Goal: Transaction & Acquisition: Purchase product/service

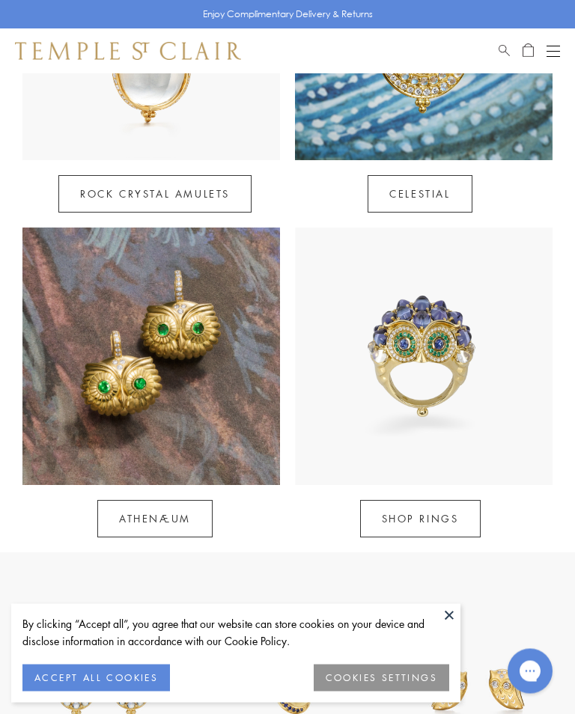
scroll to position [851, 0]
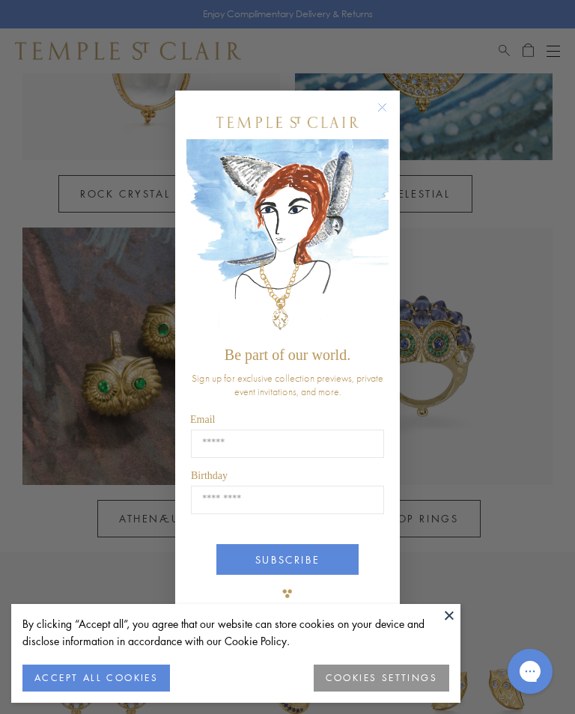
click at [386, 117] on circle "Close dialog" at bounding box center [382, 108] width 18 height 18
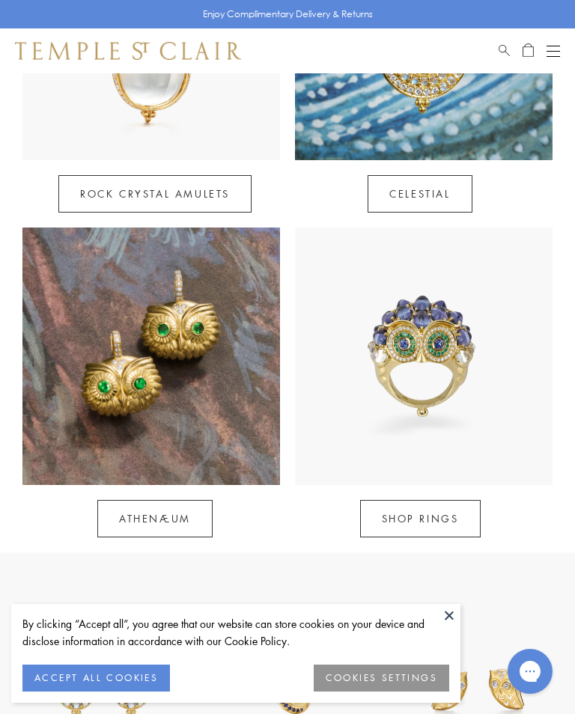
click at [103, 691] on button "ACCEPT ALL COOKIES" at bounding box center [95, 677] width 147 height 27
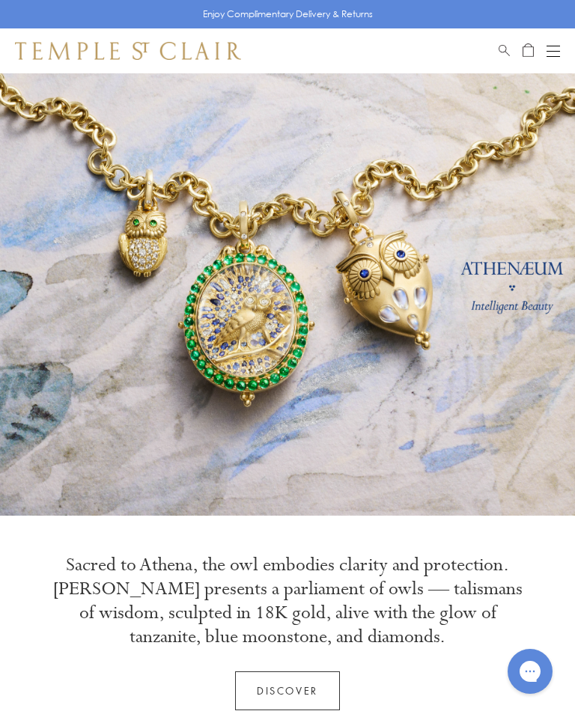
scroll to position [0, 0]
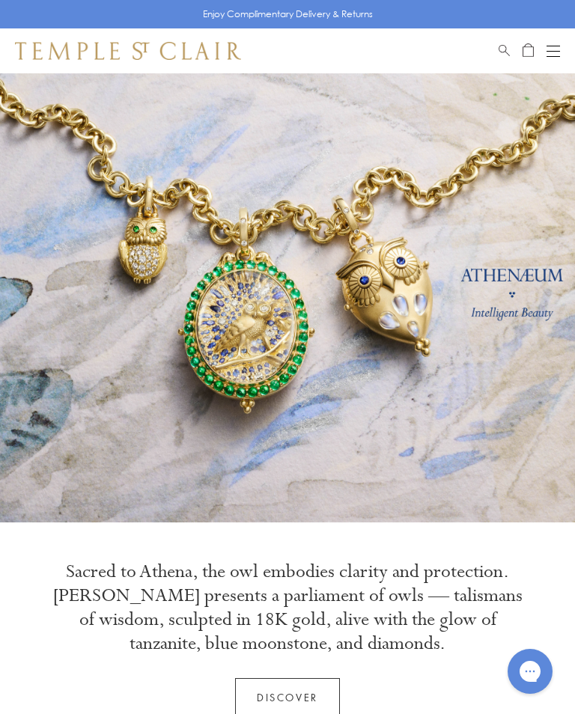
click at [554, 56] on div "Open navigation" at bounding box center [552, 56] width 13 height 1
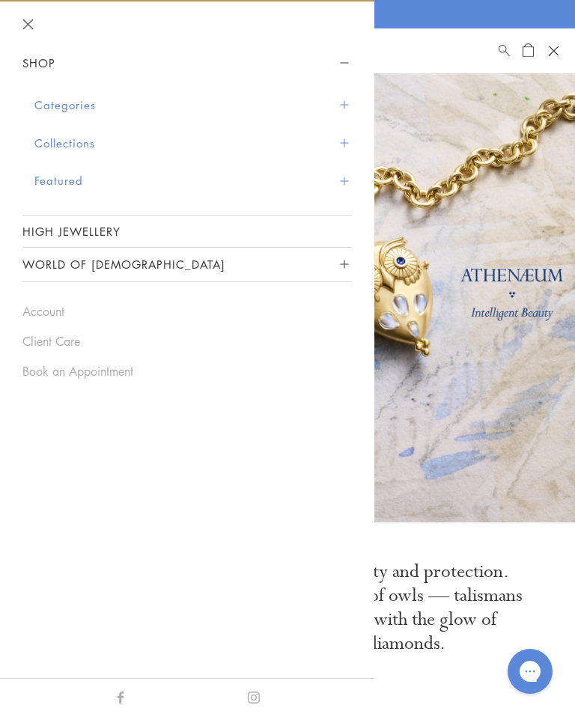
click at [89, 109] on button "Categories" at bounding box center [192, 105] width 317 height 38
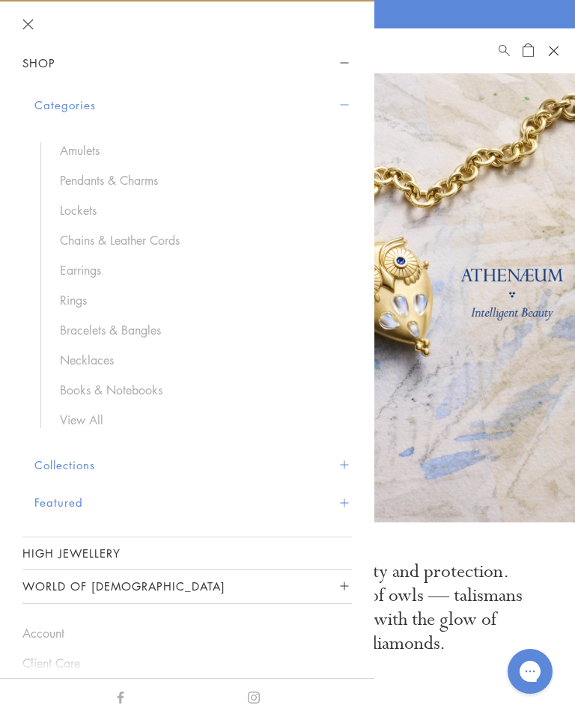
click at [91, 268] on link "Earrings" at bounding box center [198, 270] width 277 height 16
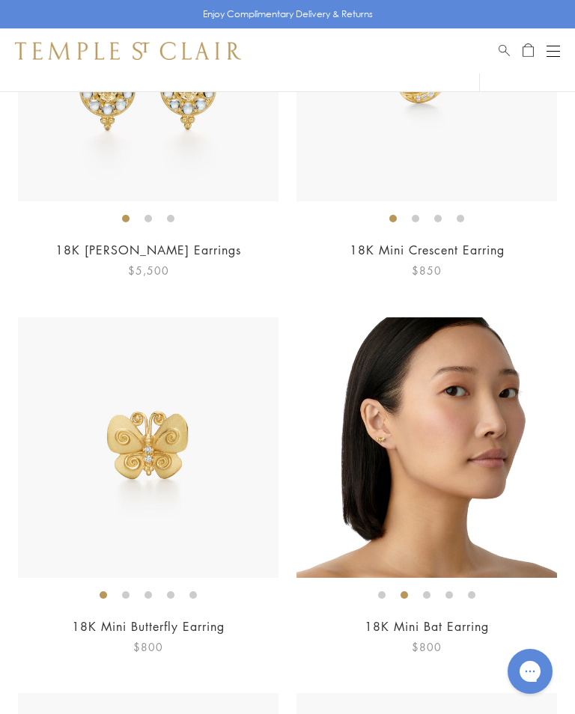
scroll to position [1433, 0]
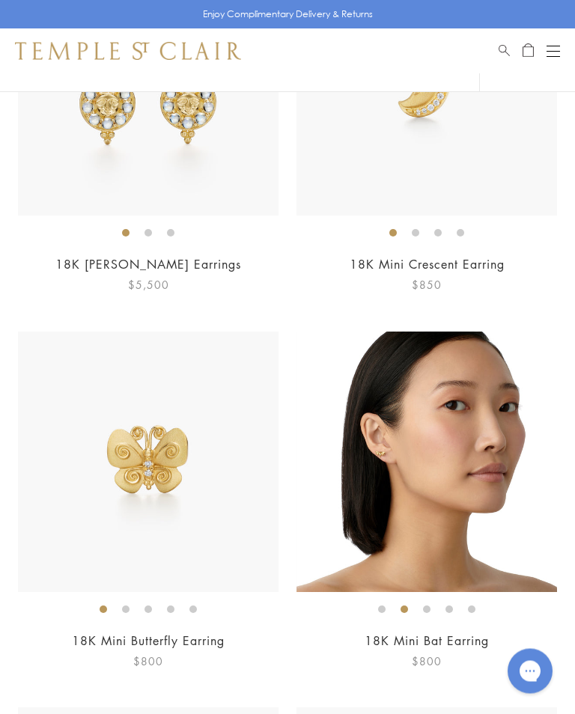
click at [468, 443] on img at bounding box center [426, 462] width 260 height 260
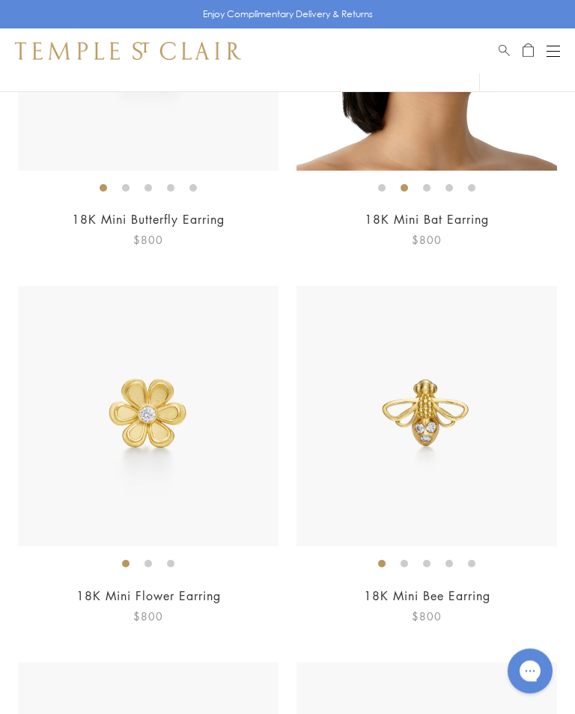
scroll to position [1855, 0]
click at [460, 445] on img at bounding box center [426, 416] width 260 height 260
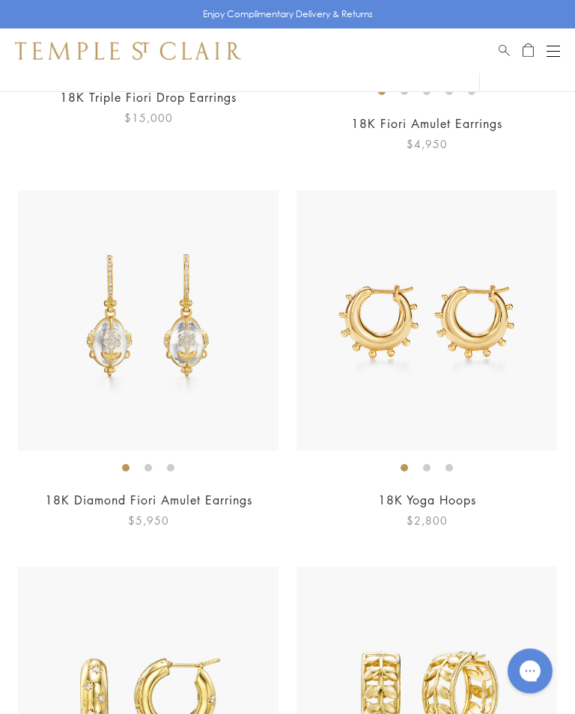
scroll to position [5705, 0]
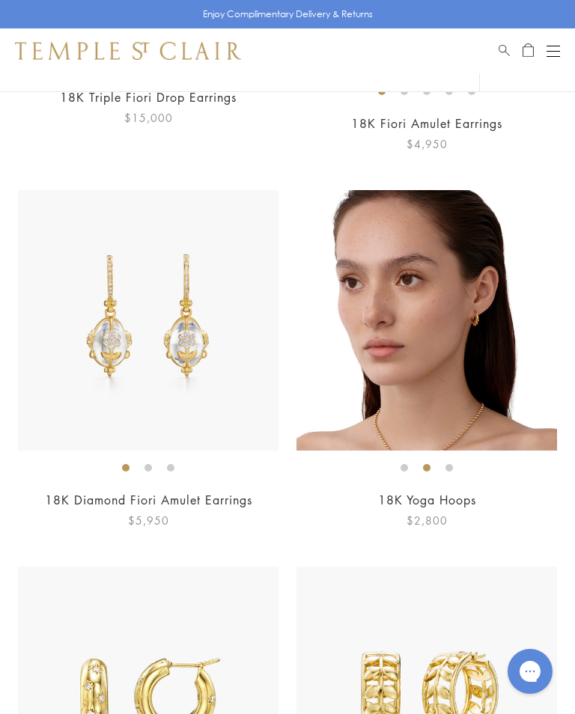
click at [462, 340] on img at bounding box center [426, 320] width 260 height 260
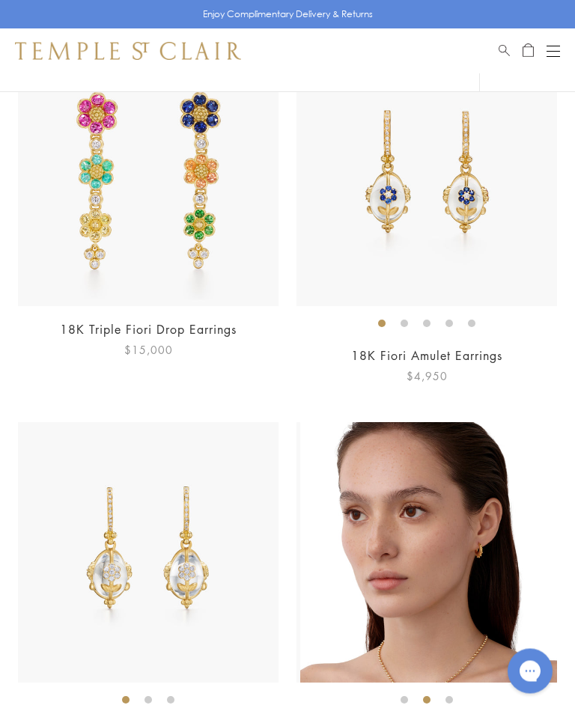
scroll to position [5473, 0]
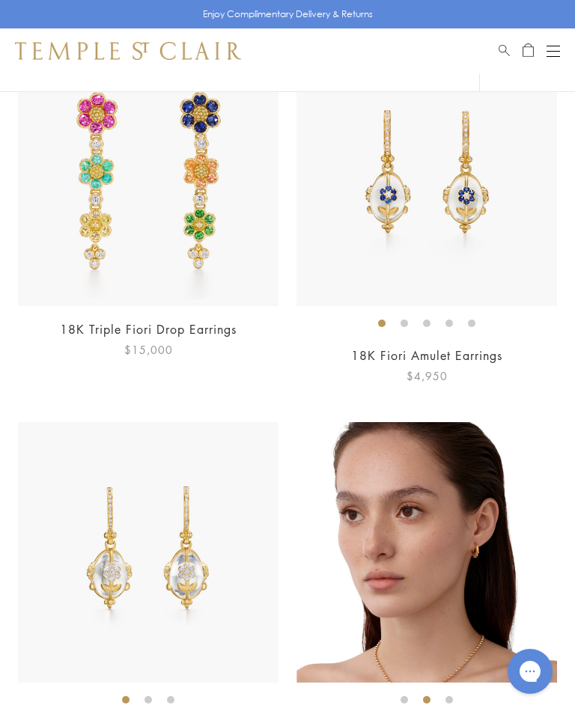
click at [489, 523] on img at bounding box center [426, 552] width 260 height 260
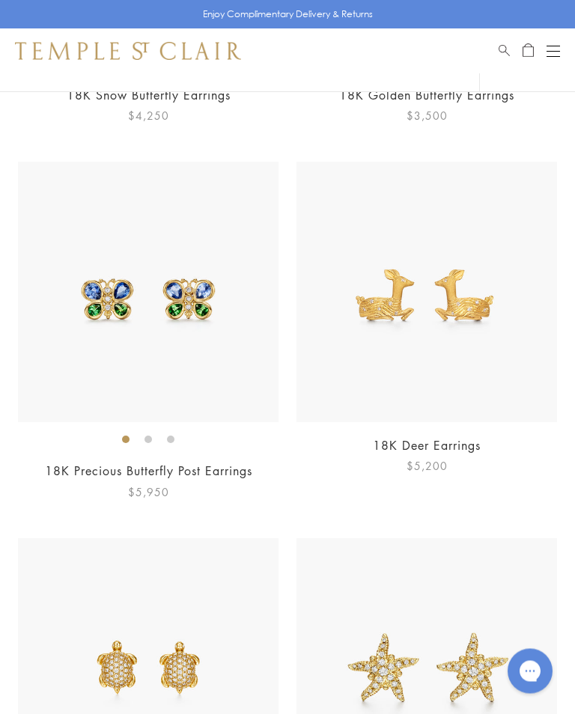
scroll to position [9132, 0]
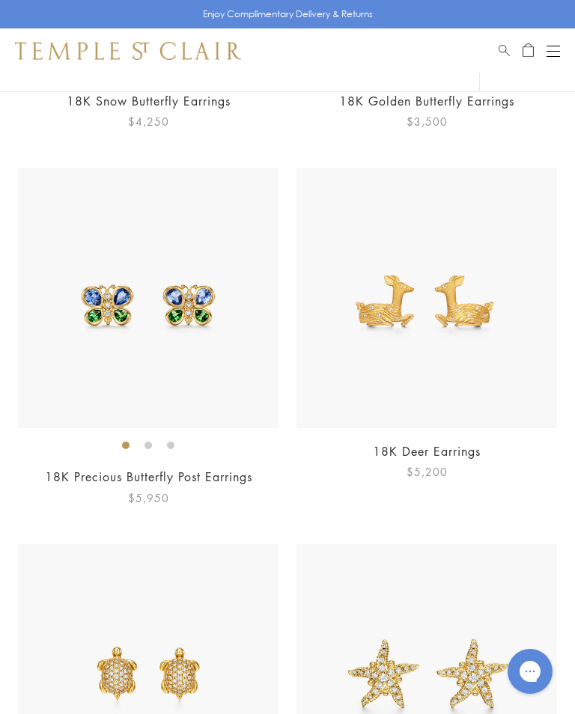
click at [194, 468] on link "18K Precious Butterfly Post Earrings" at bounding box center [148, 476] width 207 height 16
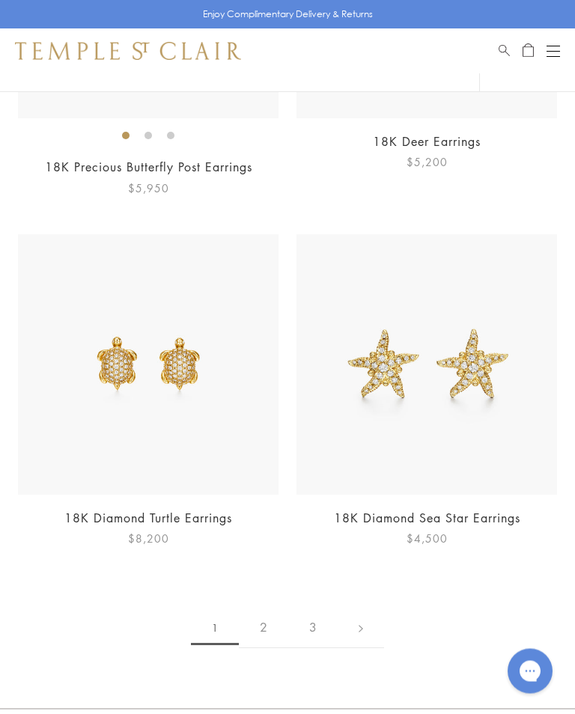
scroll to position [9443, 0]
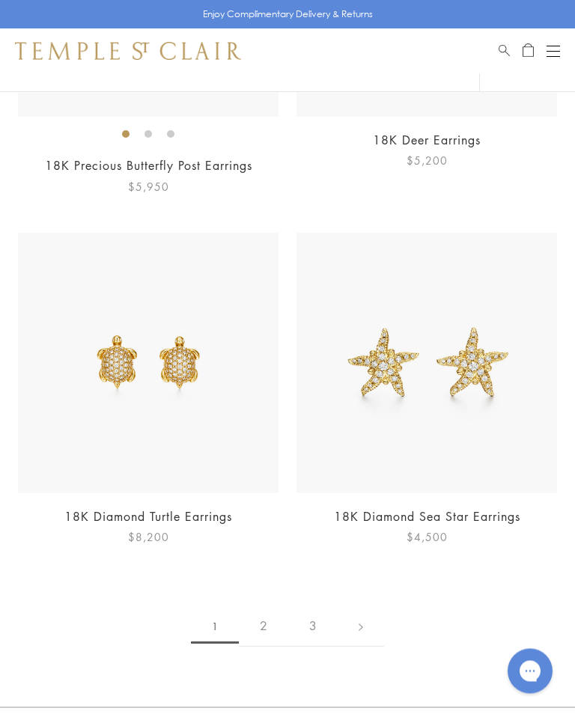
click at [264, 606] on link "2" at bounding box center [263, 626] width 49 height 41
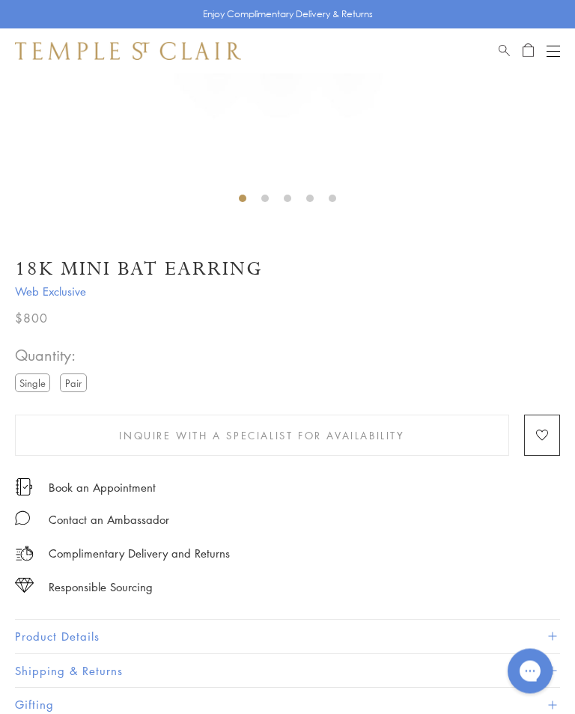
scroll to position [437, 0]
click at [82, 388] on label "Pair" at bounding box center [73, 382] width 27 height 19
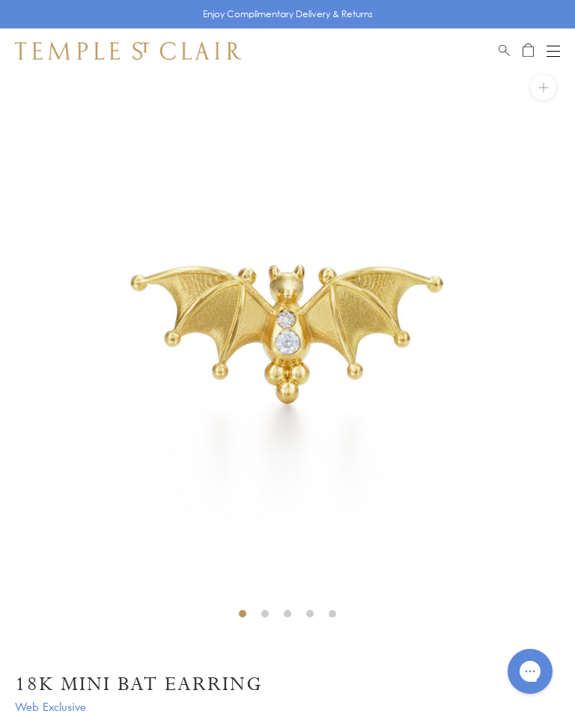
scroll to position [0, 0]
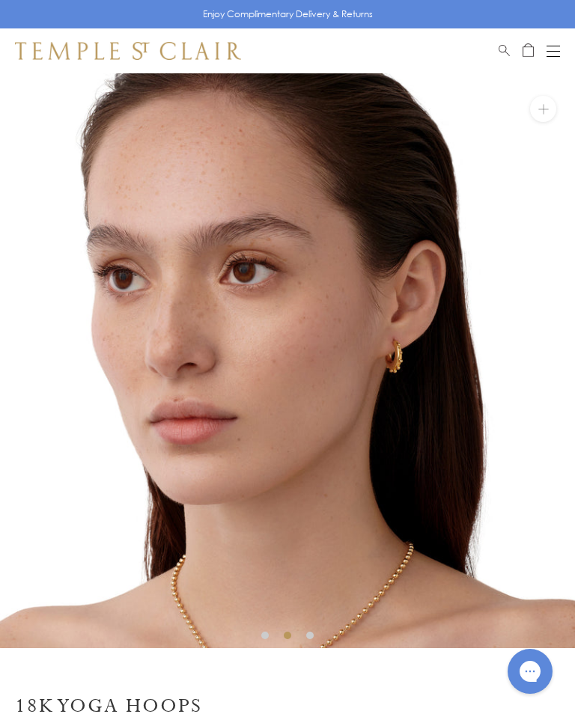
click at [430, 357] on img at bounding box center [287, 360] width 575 height 575
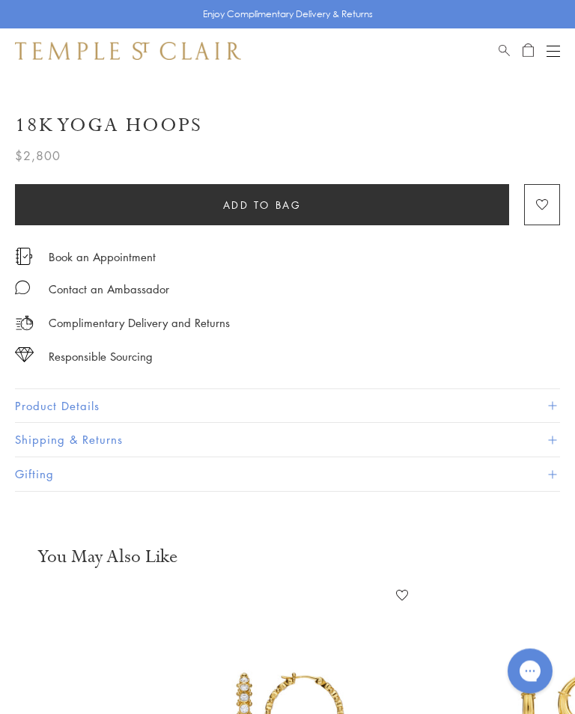
click at [222, 401] on button "Product Details" at bounding box center [287, 407] width 545 height 34
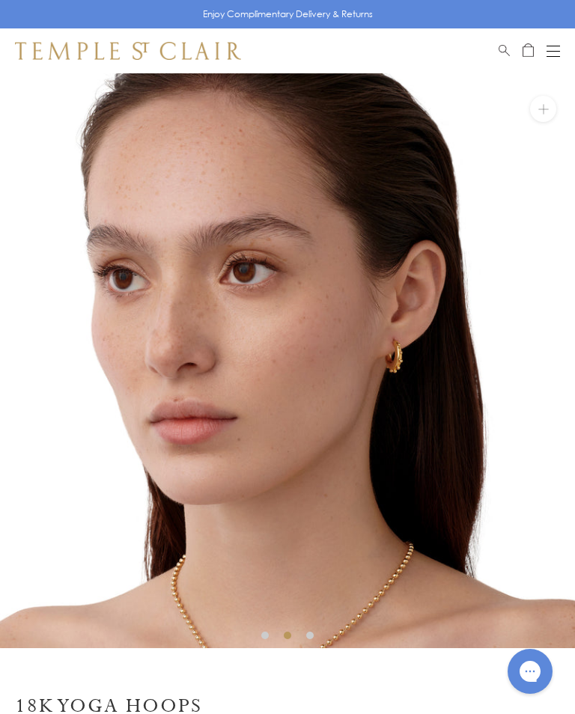
click at [432, 373] on img at bounding box center [287, 360] width 575 height 575
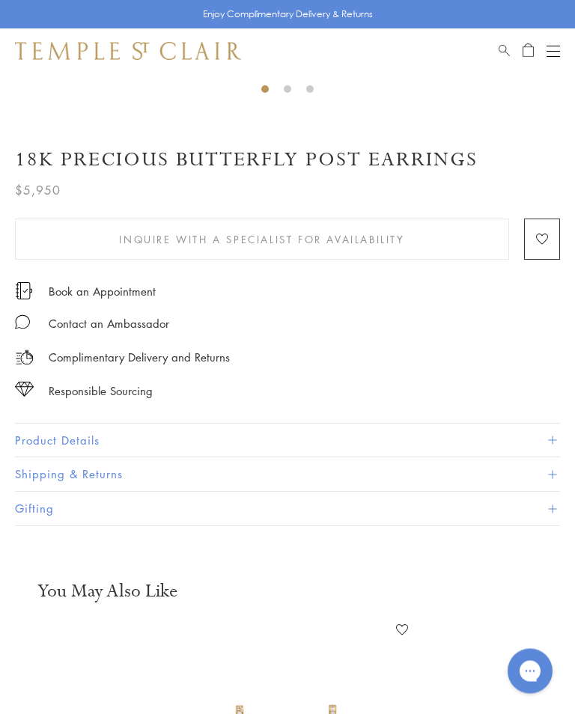
scroll to position [546, 0]
click at [248, 441] on button "Product Details" at bounding box center [287, 441] width 545 height 34
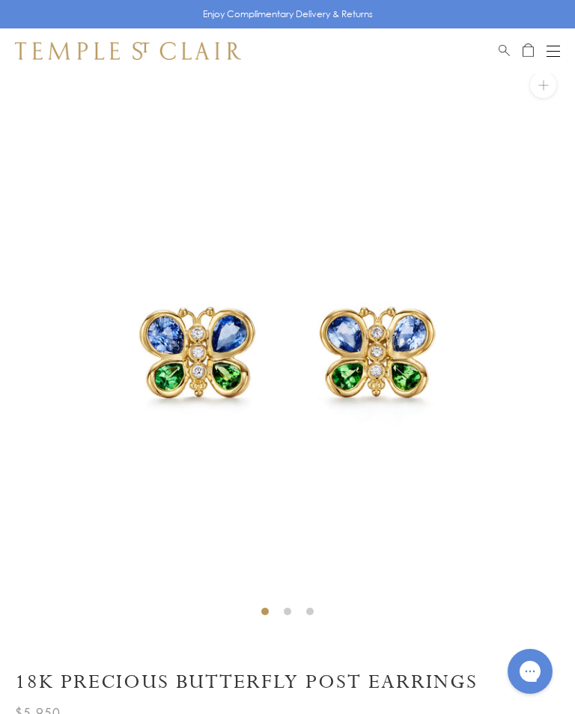
scroll to position [0, 0]
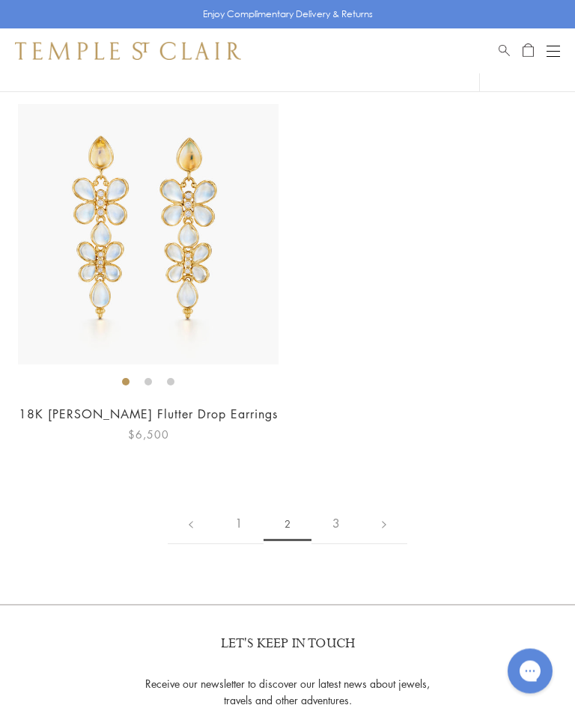
scroll to position [9193, 0]
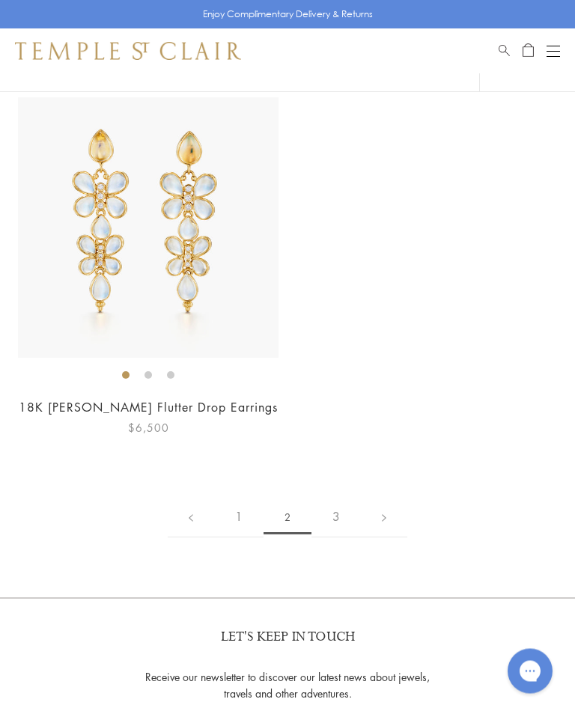
click at [343, 497] on link "3" at bounding box center [335, 517] width 49 height 41
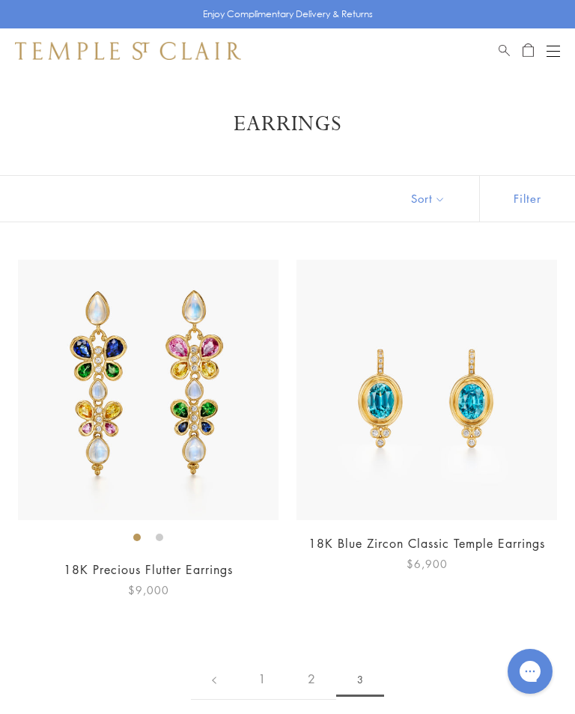
click at [557, 57] on button "Open navigation" at bounding box center [552, 51] width 13 height 18
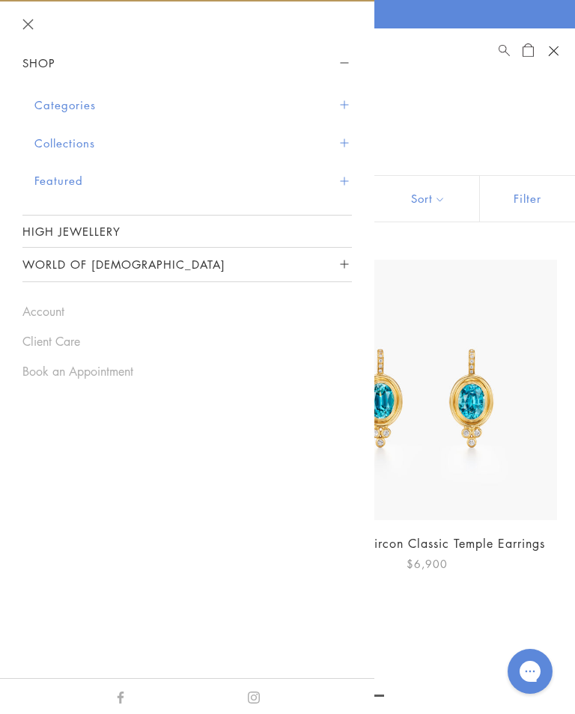
click at [81, 109] on button "Categories" at bounding box center [192, 105] width 317 height 38
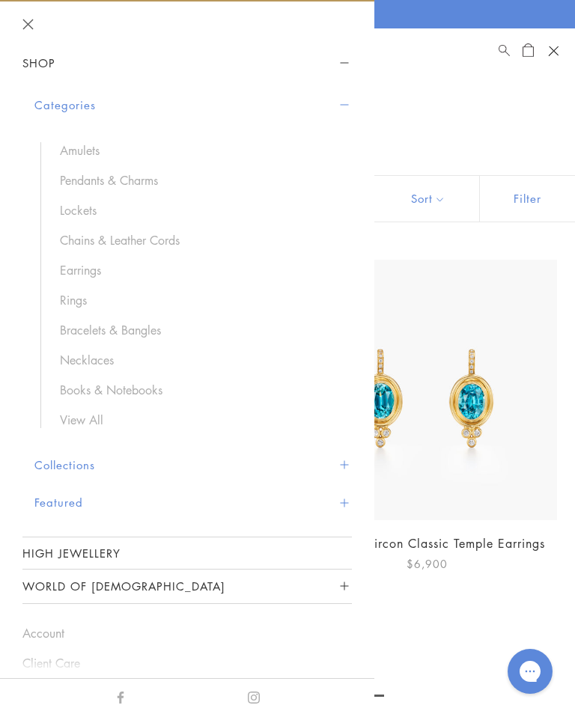
click at [147, 178] on link "Pendants & Charms" at bounding box center [198, 180] width 277 height 16
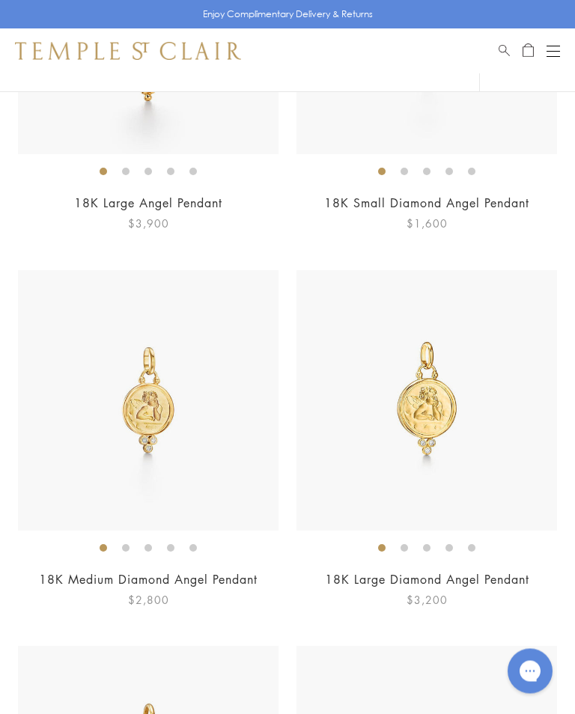
scroll to position [2974, 0]
click at [249, 449] on img at bounding box center [148, 400] width 260 height 260
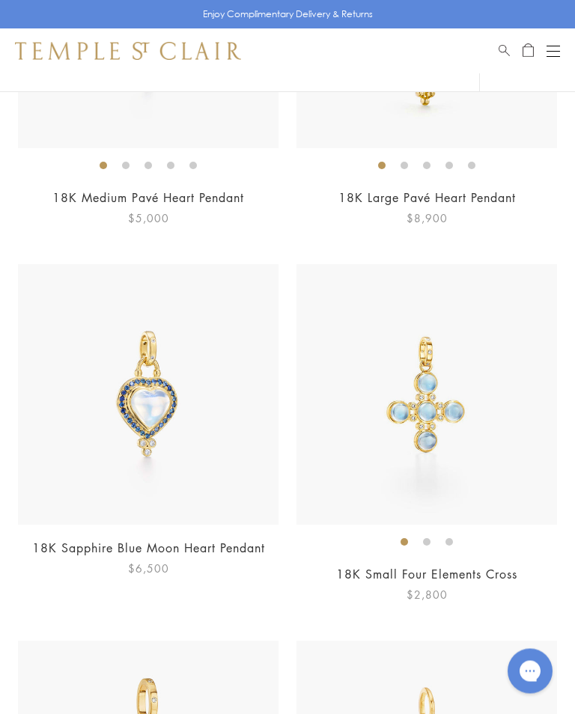
scroll to position [5992, 0]
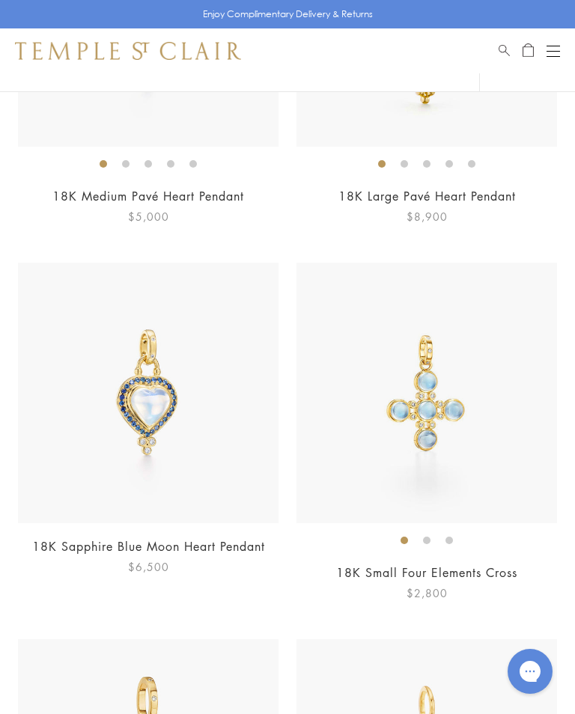
click at [442, 413] on img at bounding box center [426, 393] width 260 height 260
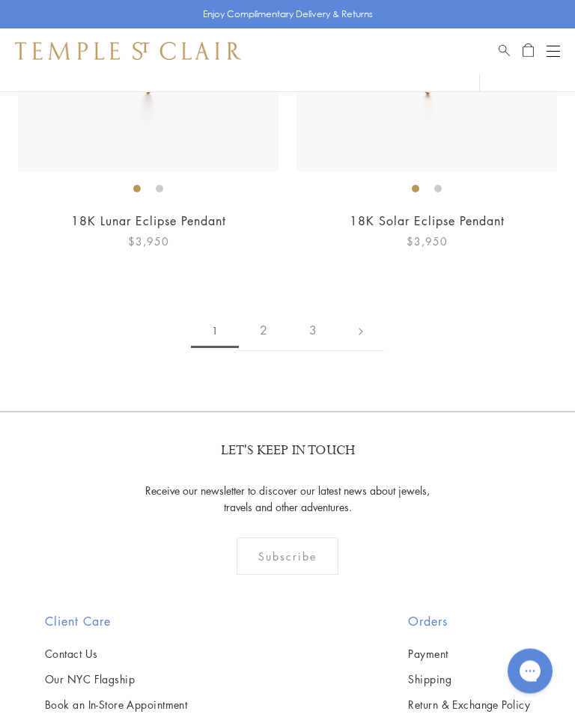
scroll to position [11988, 0]
click at [271, 324] on link "2" at bounding box center [263, 330] width 49 height 41
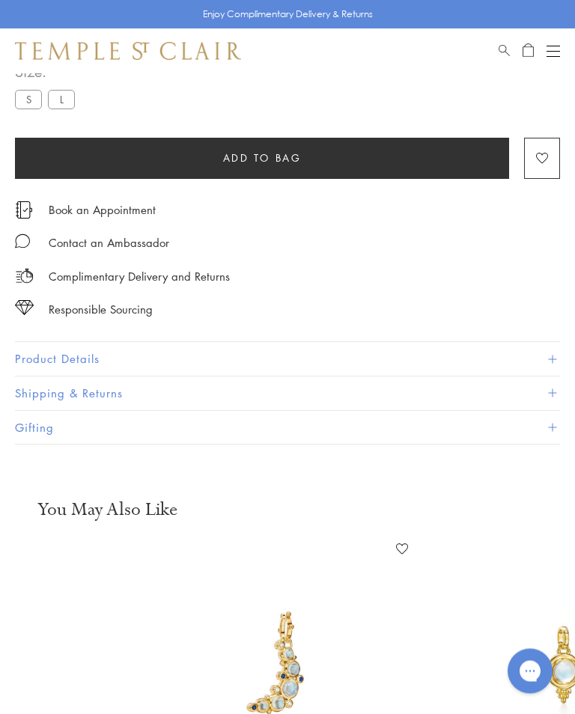
scroll to position [698, 0]
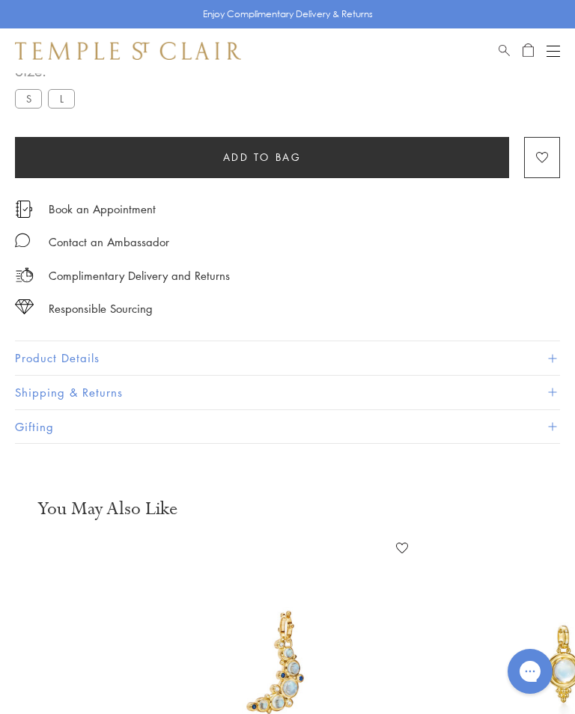
click at [210, 360] on button "Product Details" at bounding box center [287, 358] width 545 height 34
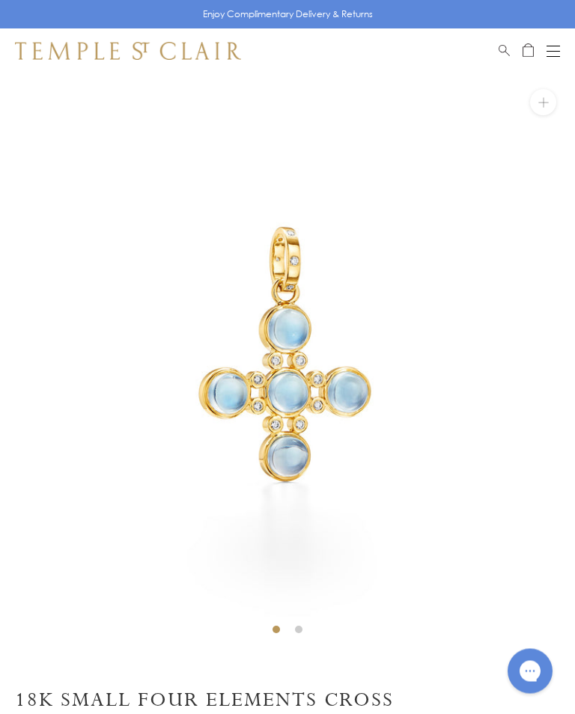
scroll to position [0, 0]
